Goal: Find specific page/section: Find specific page/section

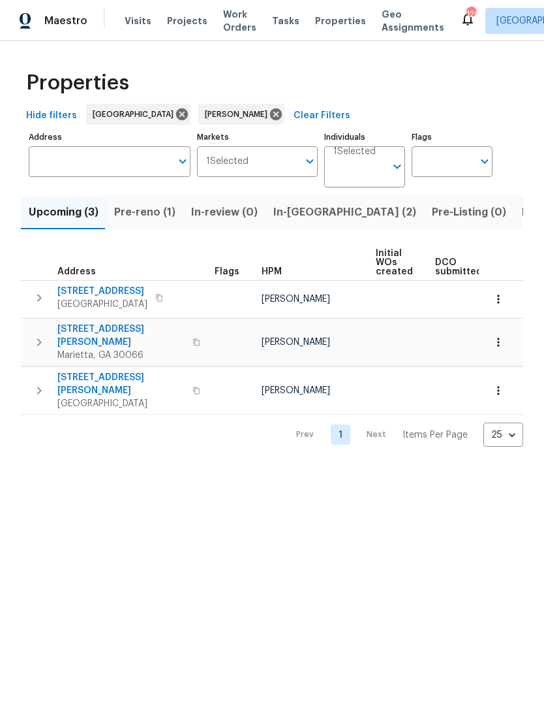
click at [522, 215] on span "Listed (12)" at bounding box center [549, 212] width 54 height 18
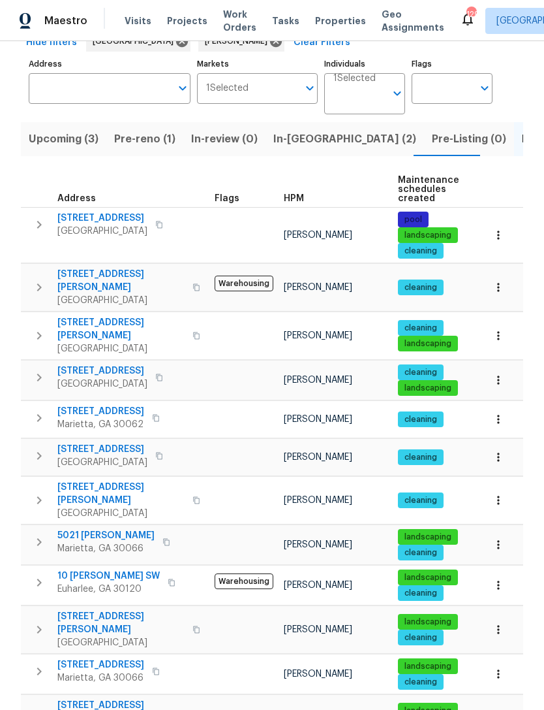
click at [126, 319] on span "4190 Haynes Mill Ct NW" at bounding box center [120, 329] width 127 height 26
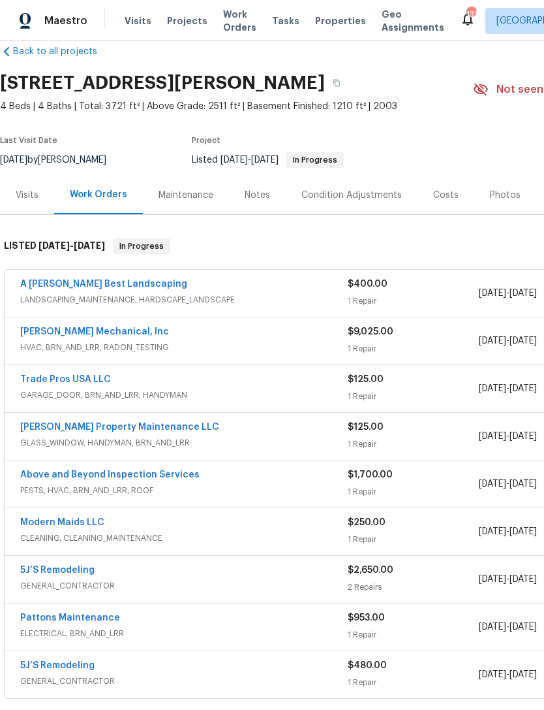
scroll to position [23, 0]
click at [89, 283] on link "A Lopez Best Landscaping" at bounding box center [103, 283] width 167 height 9
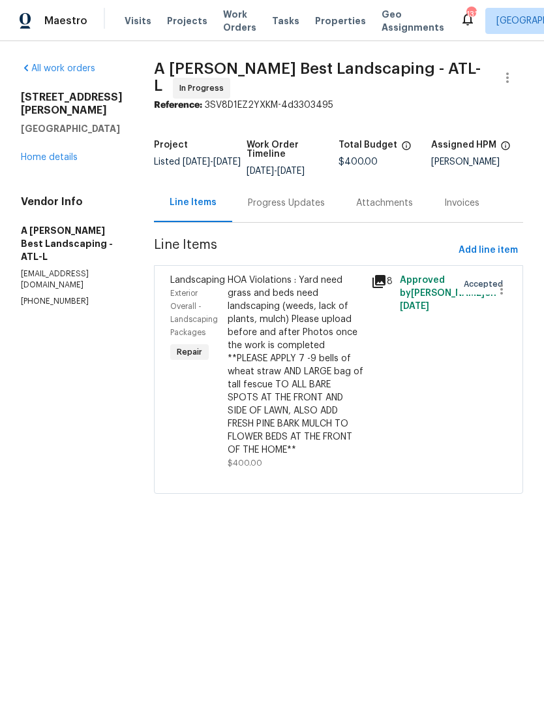
click at [387, 289] on icon at bounding box center [379, 281] width 16 height 16
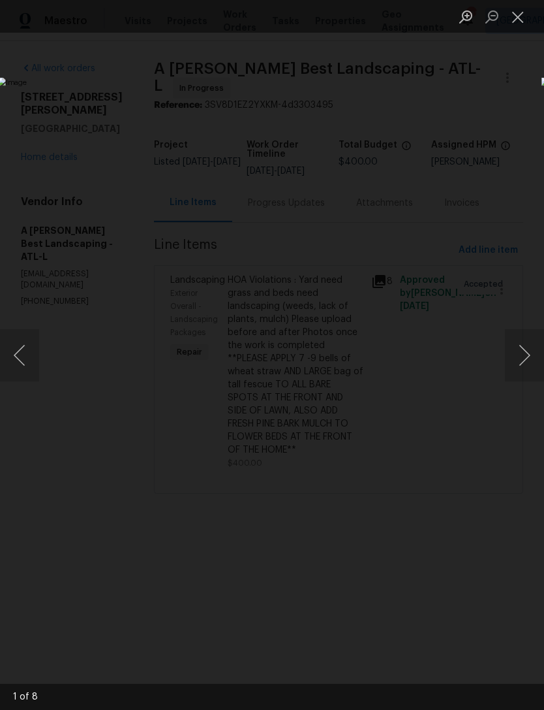
click at [513, 351] on button "Next image" at bounding box center [524, 355] width 39 height 52
click at [512, 354] on button "Next image" at bounding box center [524, 355] width 39 height 52
click at [509, 350] on button "Next image" at bounding box center [524, 355] width 39 height 52
click at [516, 360] on button "Next image" at bounding box center [524, 355] width 39 height 52
click at [513, 366] on button "Next image" at bounding box center [524, 355] width 39 height 52
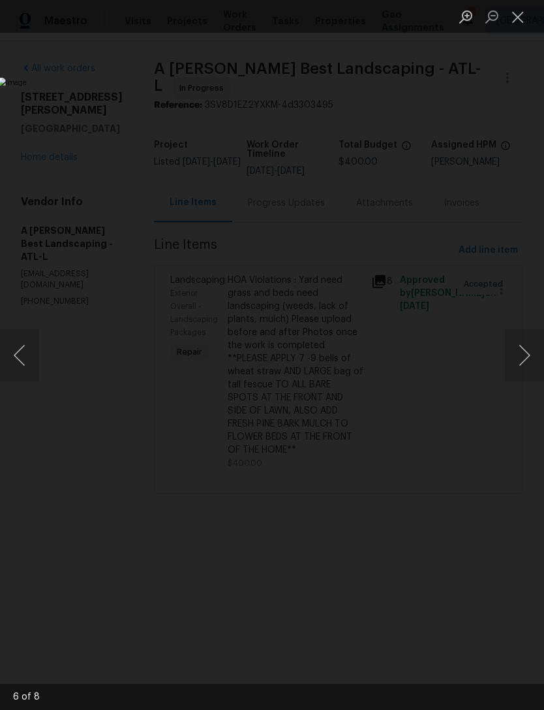
click at [510, 367] on button "Next image" at bounding box center [524, 355] width 39 height 52
click at [517, 26] on button "Close lightbox" at bounding box center [518, 16] width 26 height 23
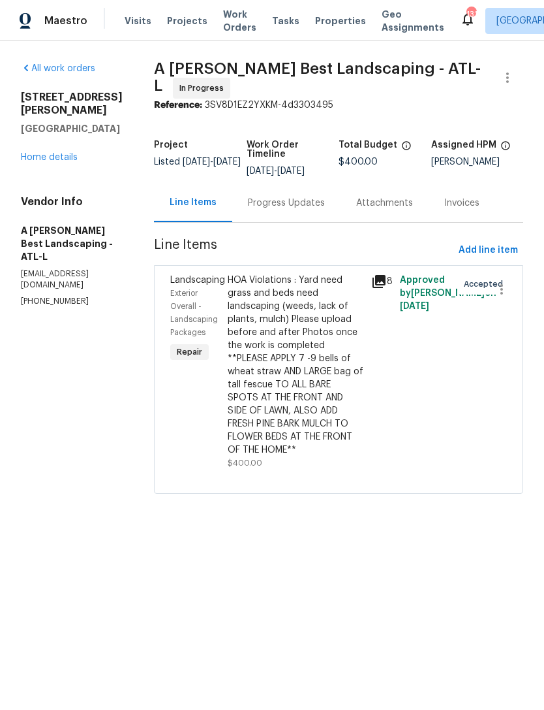
click at [61, 153] on link "Home details" at bounding box center [49, 157] width 57 height 9
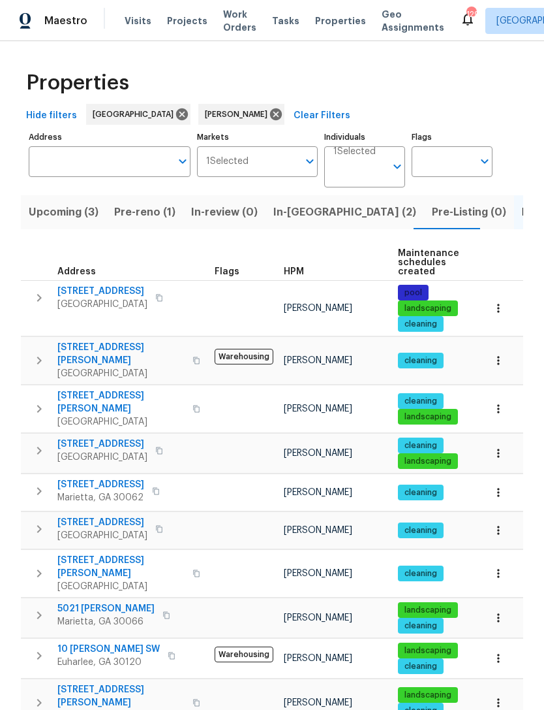
click at [292, 211] on span "In-reno (2)" at bounding box center [344, 212] width 143 height 18
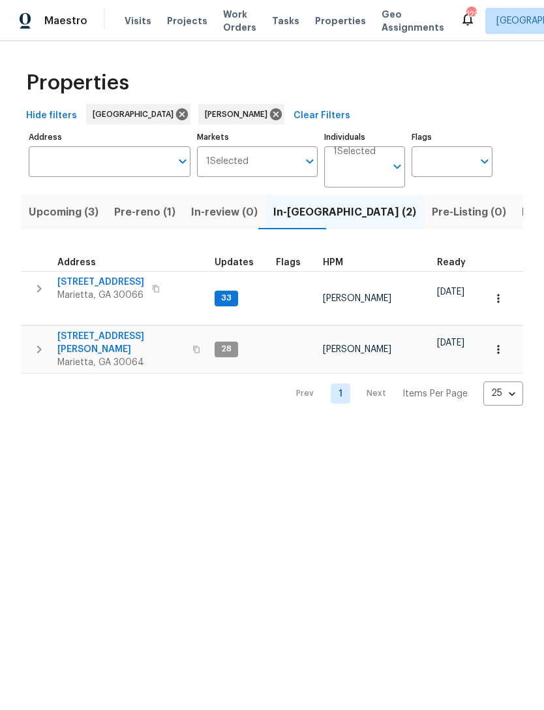
click at [138, 208] on span "Pre-reno (1)" at bounding box center [144, 212] width 61 height 18
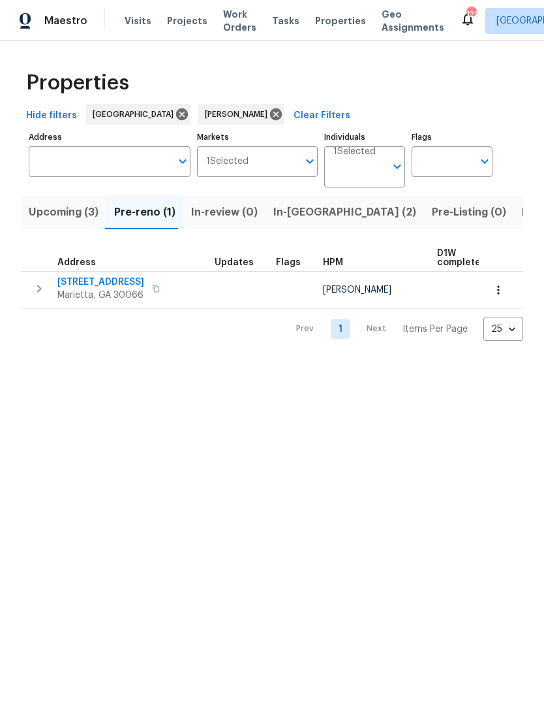
scroll to position [0, -1]
click at [69, 213] on span "Upcoming (3)" at bounding box center [64, 212] width 70 height 18
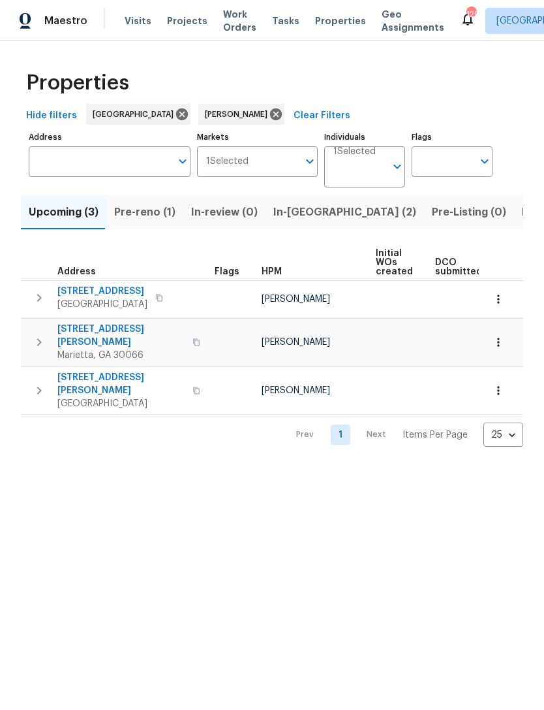
click at [144, 213] on span "Pre-reno (1)" at bounding box center [144, 212] width 61 height 18
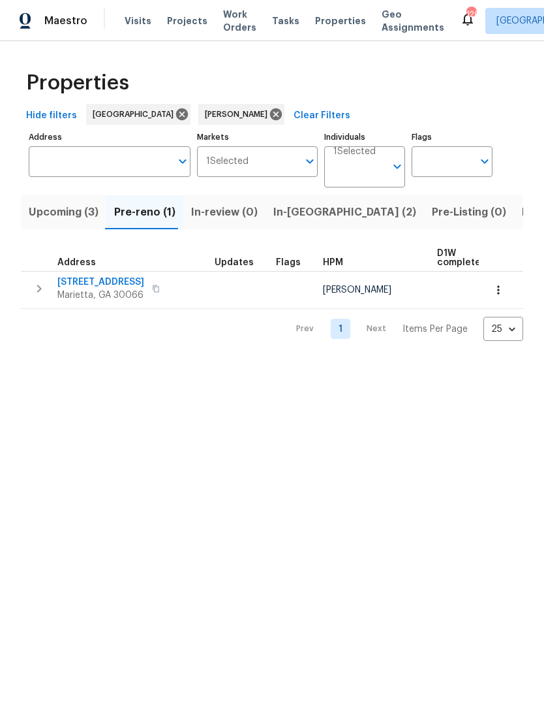
click at [272, 279] on td at bounding box center [294, 290] width 47 height 37
